Goal: Task Accomplishment & Management: Manage account settings

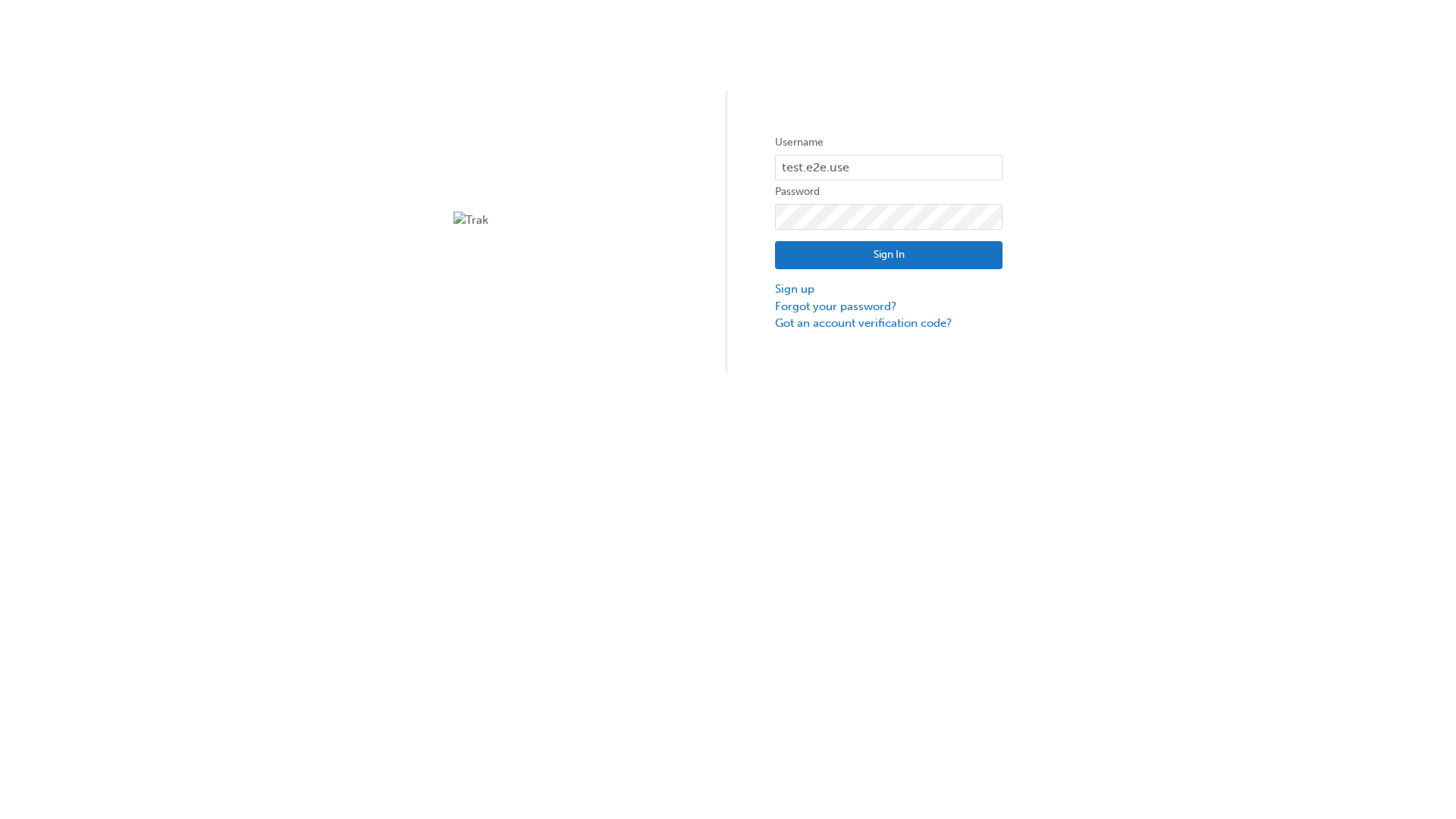
type input "test.e2e.user31"
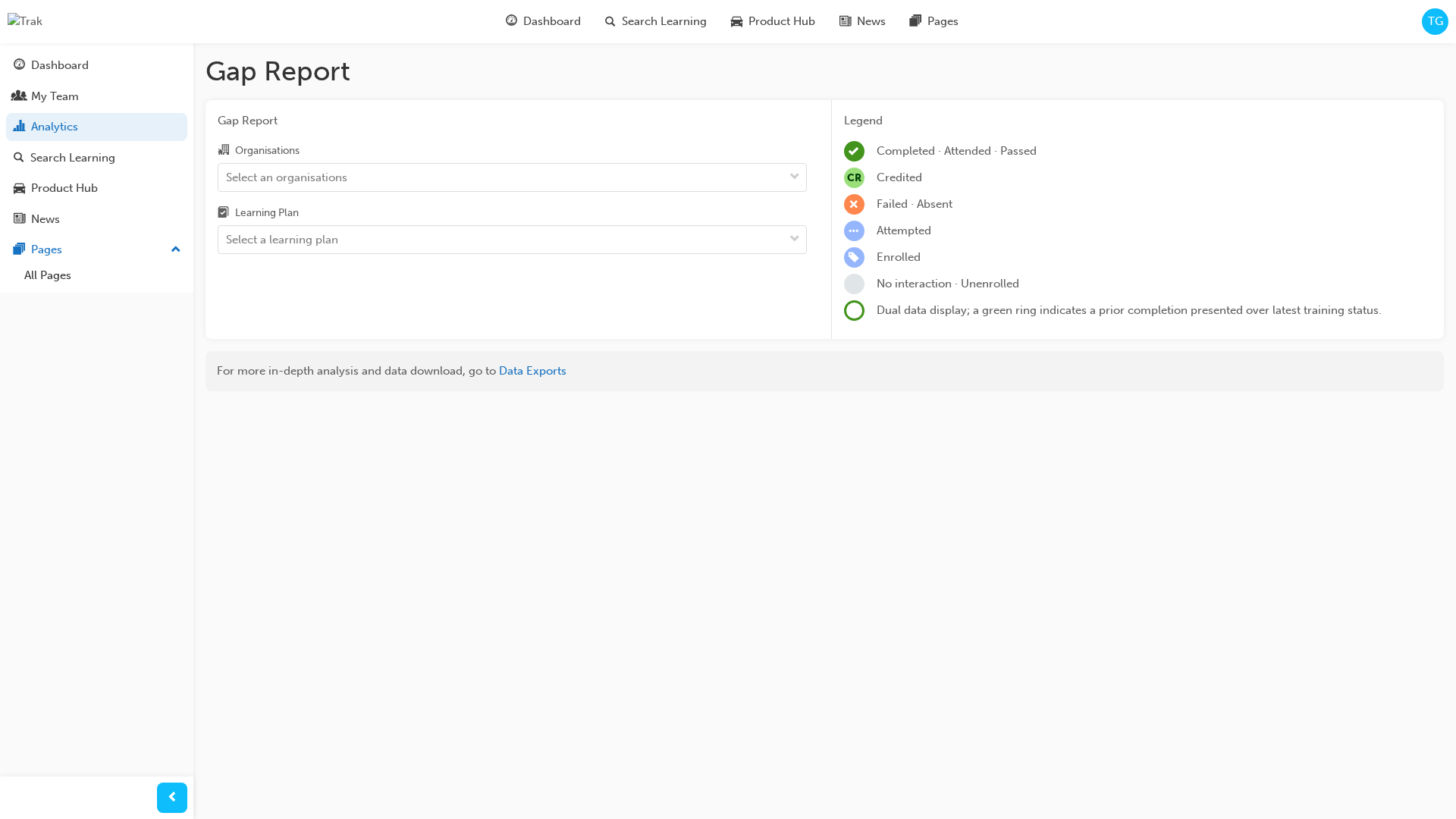
click at [227, 177] on input "Organisations Select an organisations" at bounding box center [227, 177] width 2 height 13
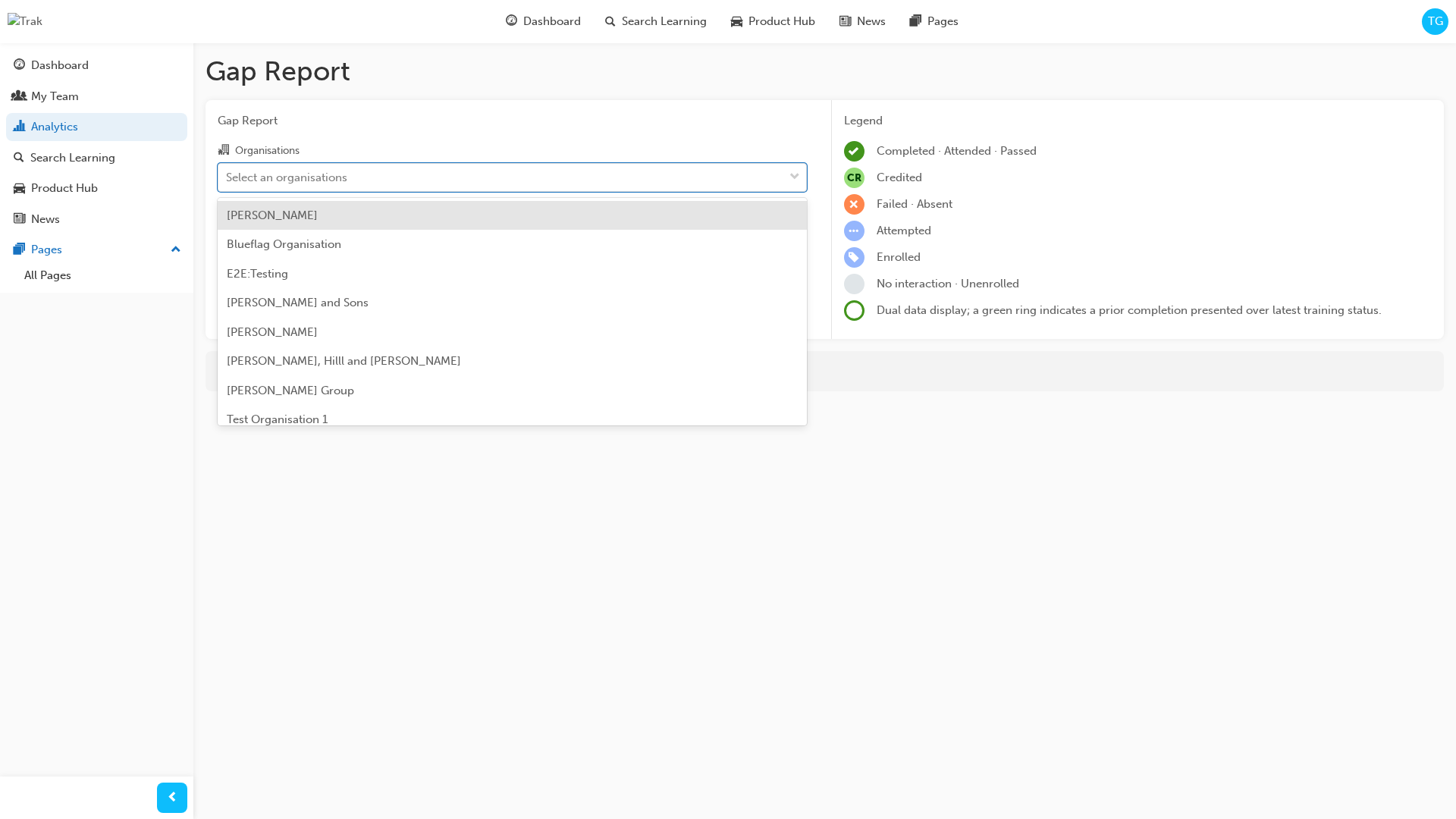
click at [227, 240] on input "Learning Plan Select a learning plan" at bounding box center [227, 239] width 2 height 13
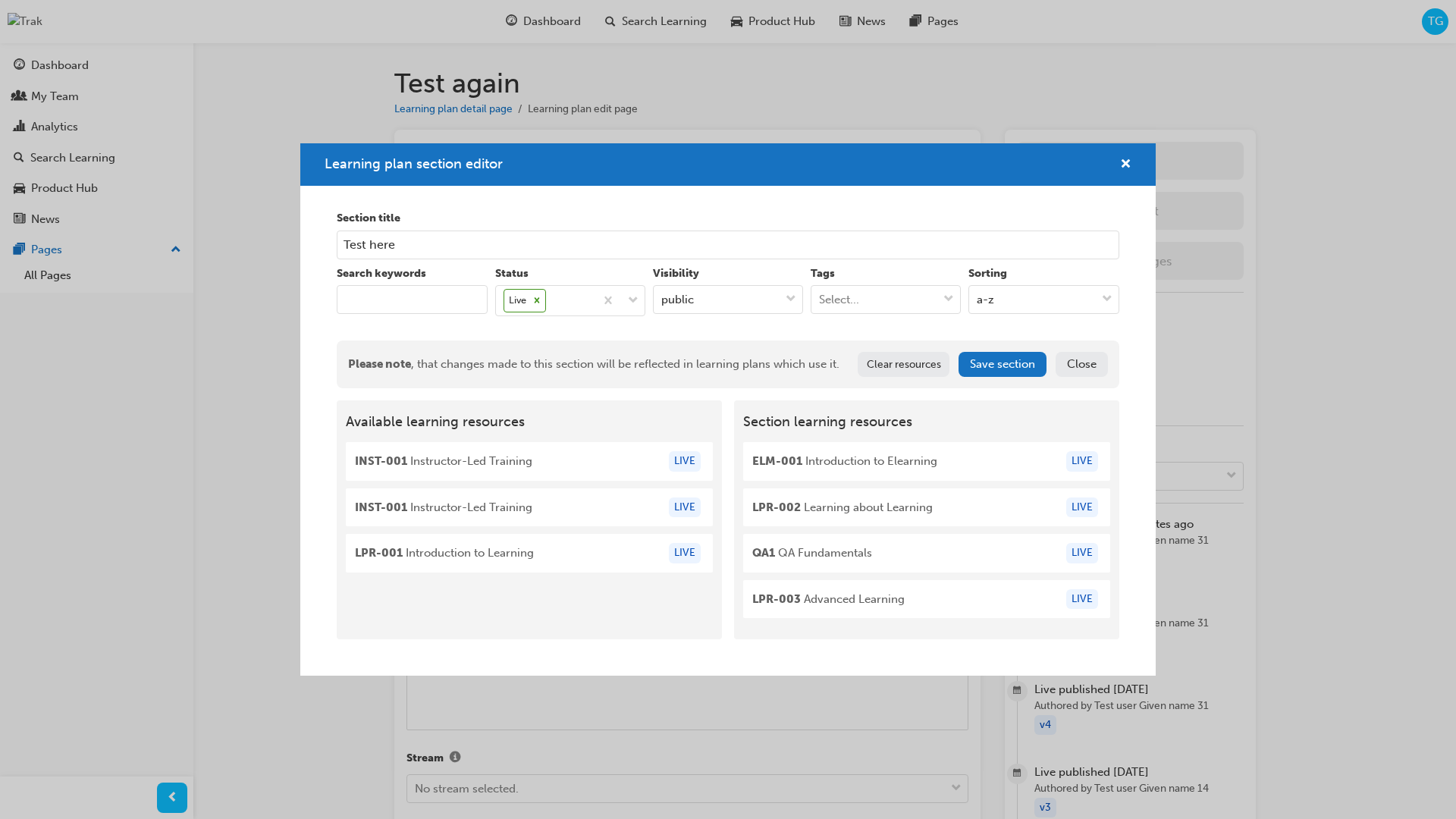
scroll to position [1606, 0]
